Goal: Task Accomplishment & Management: Manage account settings

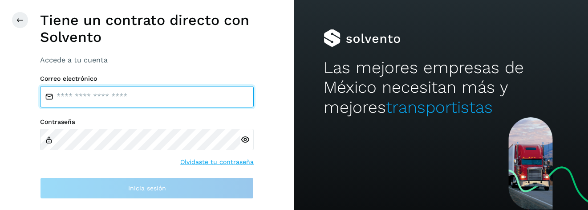
click at [151, 98] on input "email" at bounding box center [147, 96] width 214 height 21
type input "**********"
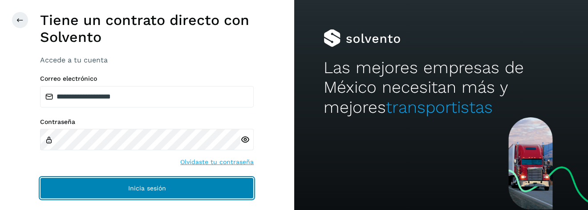
click at [175, 185] on button "Inicia sesión" at bounding box center [147, 187] width 214 height 21
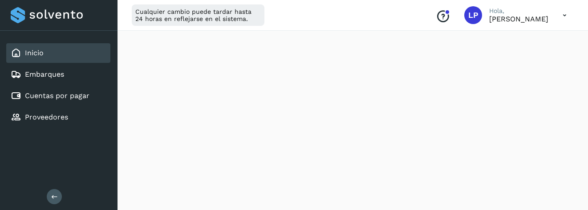
scroll to position [212, 0]
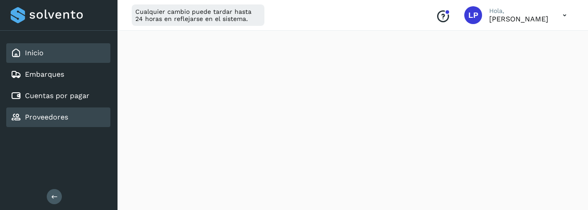
click at [55, 120] on link "Proveedores" at bounding box center [46, 117] width 43 height 8
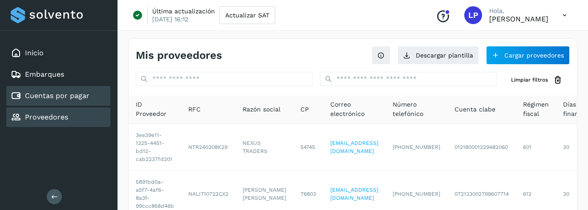
click at [75, 99] on link "Cuentas por pagar" at bounding box center [57, 95] width 65 height 8
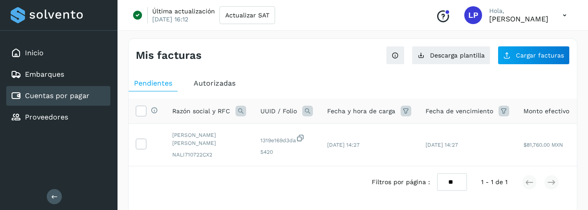
click at [229, 85] on span "Autorizadas" at bounding box center [215, 83] width 42 height 8
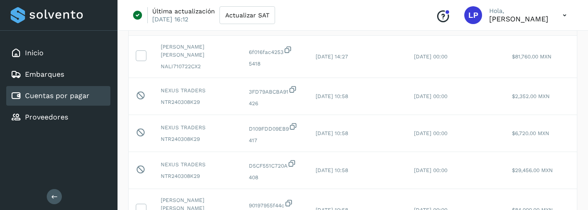
scroll to position [137, 0]
